Goal: Task Accomplishment & Management: Manage account settings

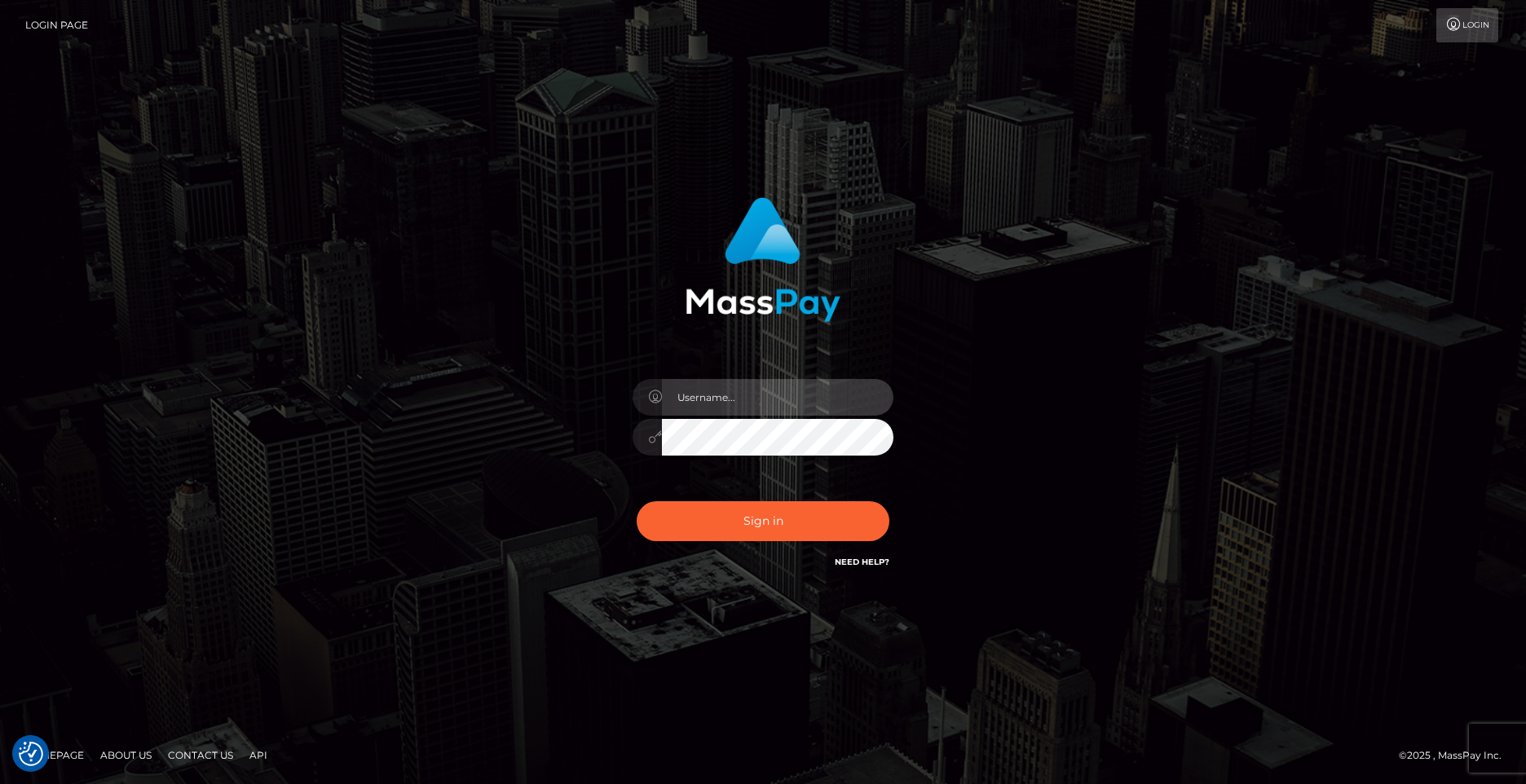
click at [727, 391] on input "text" at bounding box center [777, 396] width 231 height 37
type input "rhida0429"
click at [637, 501] on button "Sign in" at bounding box center [763, 521] width 253 height 40
